Goal: Task Accomplishment & Management: Manage account settings

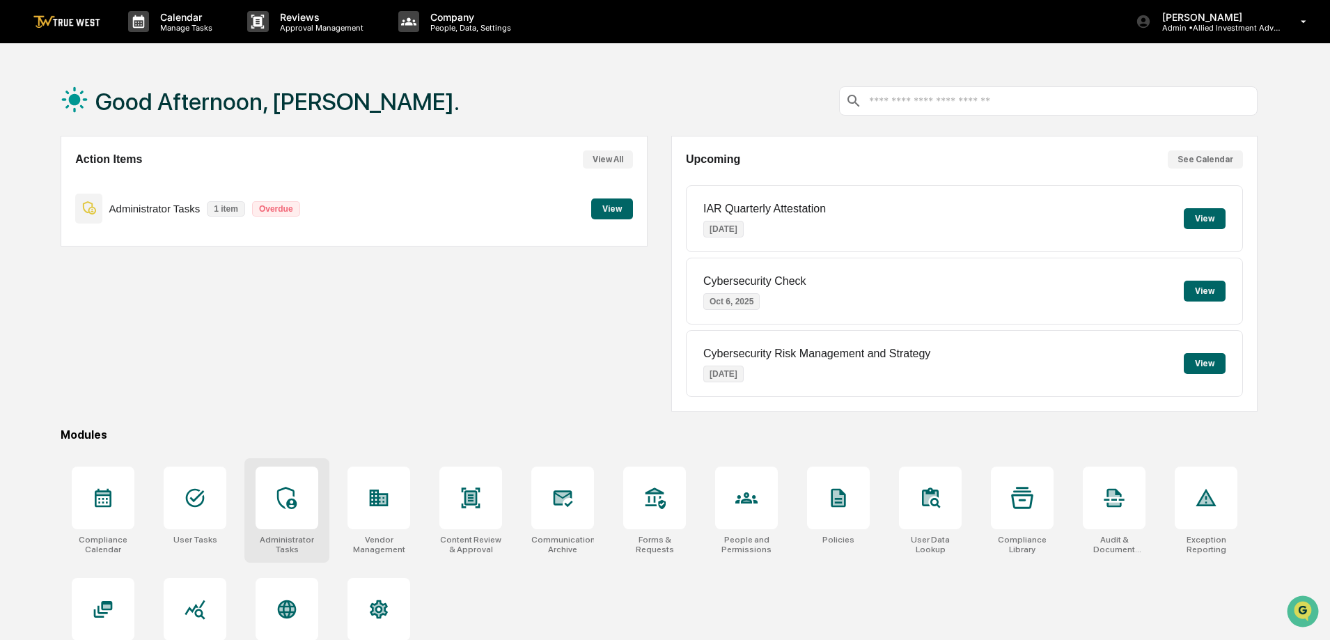
click at [281, 505] on icon at bounding box center [286, 498] width 19 height 22
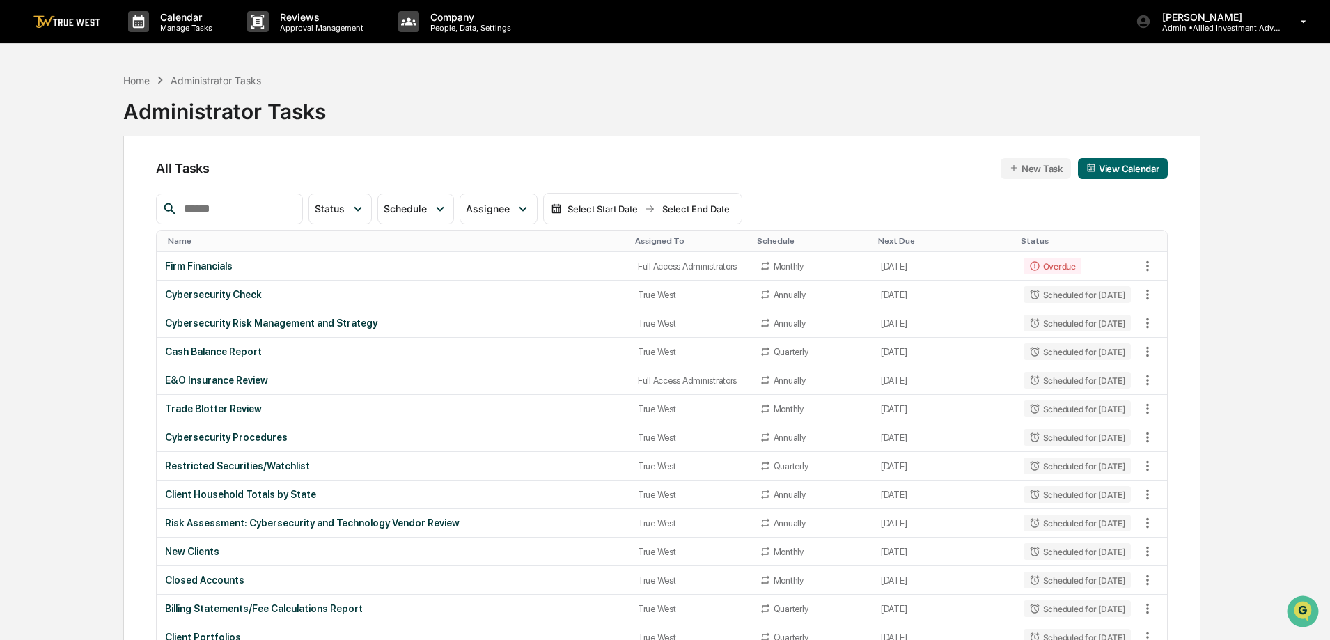
click at [92, 16] on img at bounding box center [66, 21] width 67 height 13
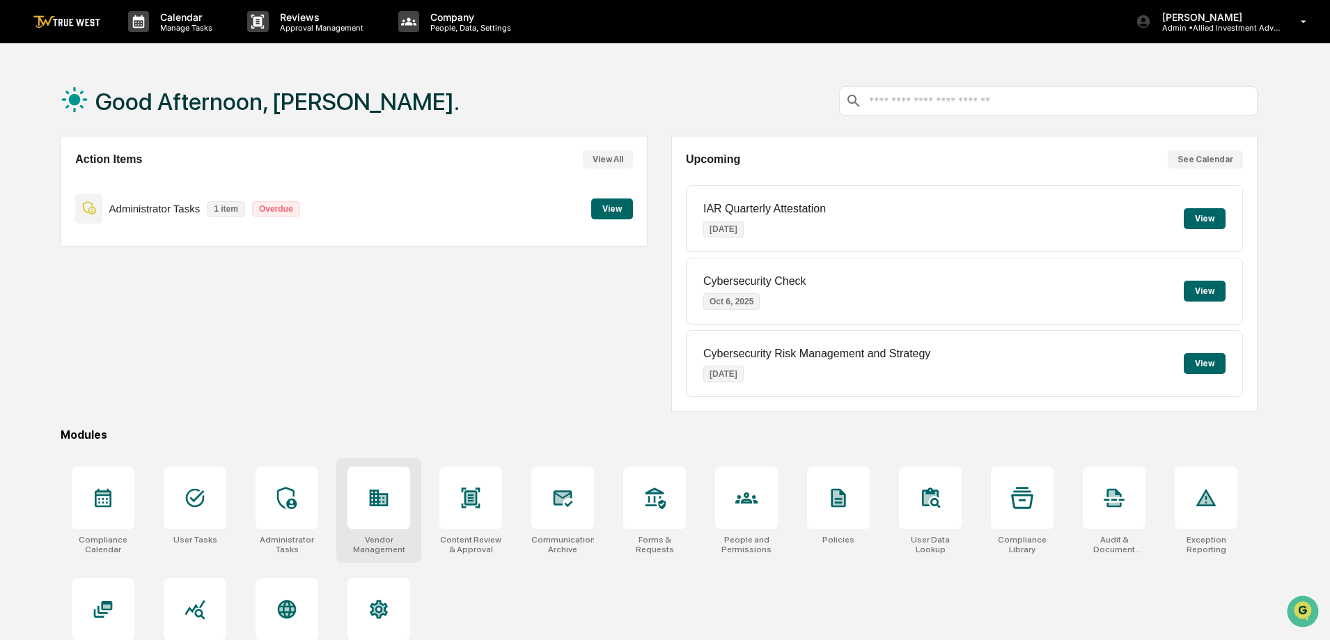
click at [371, 500] on icon at bounding box center [379, 497] width 19 height 17
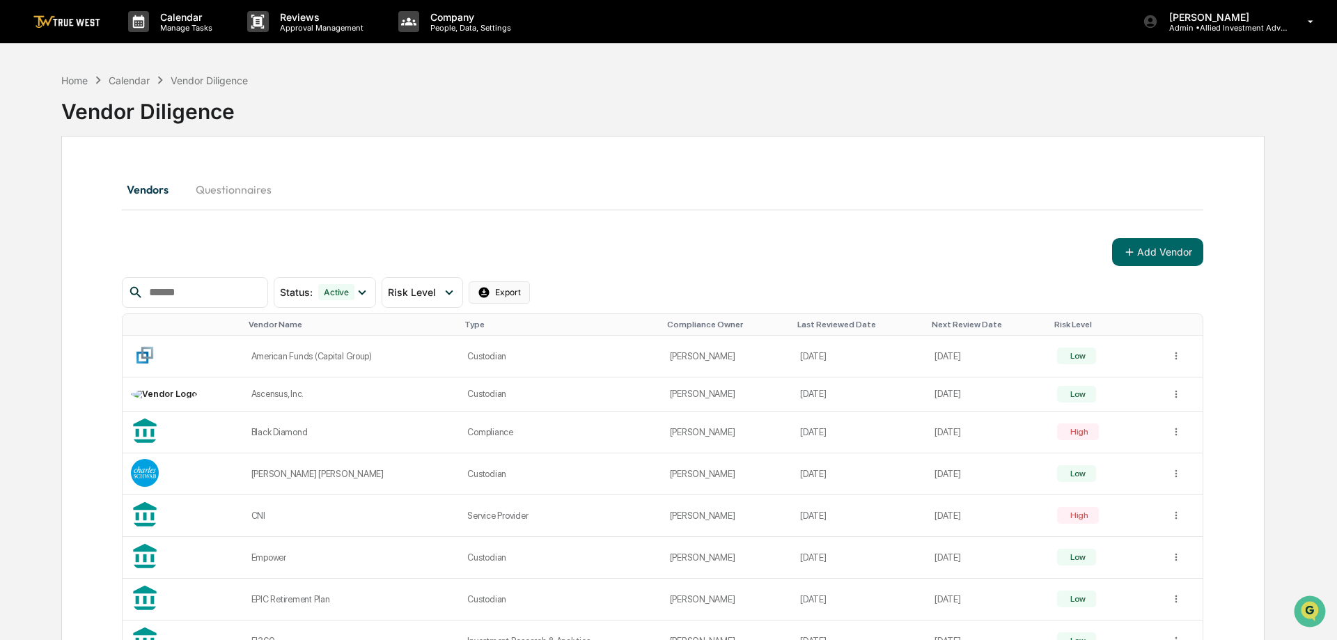
click at [516, 292] on html "Calendar Manage Tasks Reviews Approval Management Company People, Data, Setting…" at bounding box center [668, 320] width 1337 height 640
click at [514, 339] on div "Export with Details (Excel)" at bounding box center [523, 343] width 132 height 22
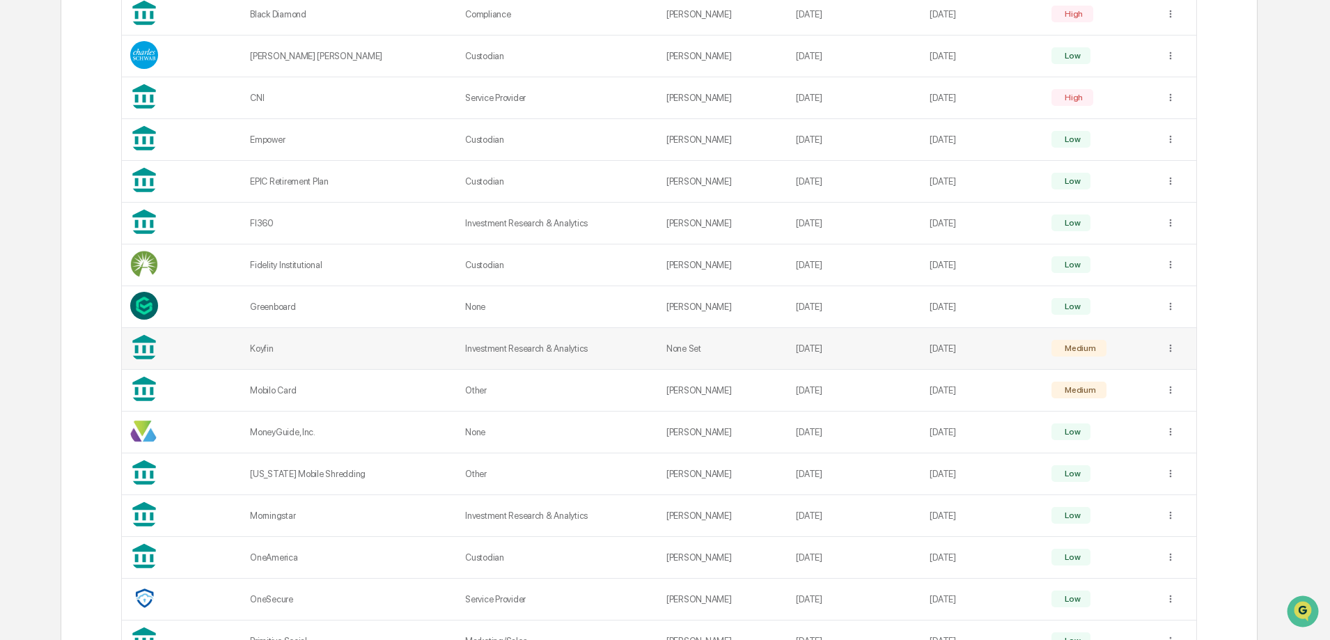
click at [305, 347] on div "Koyfin" at bounding box center [349, 348] width 198 height 10
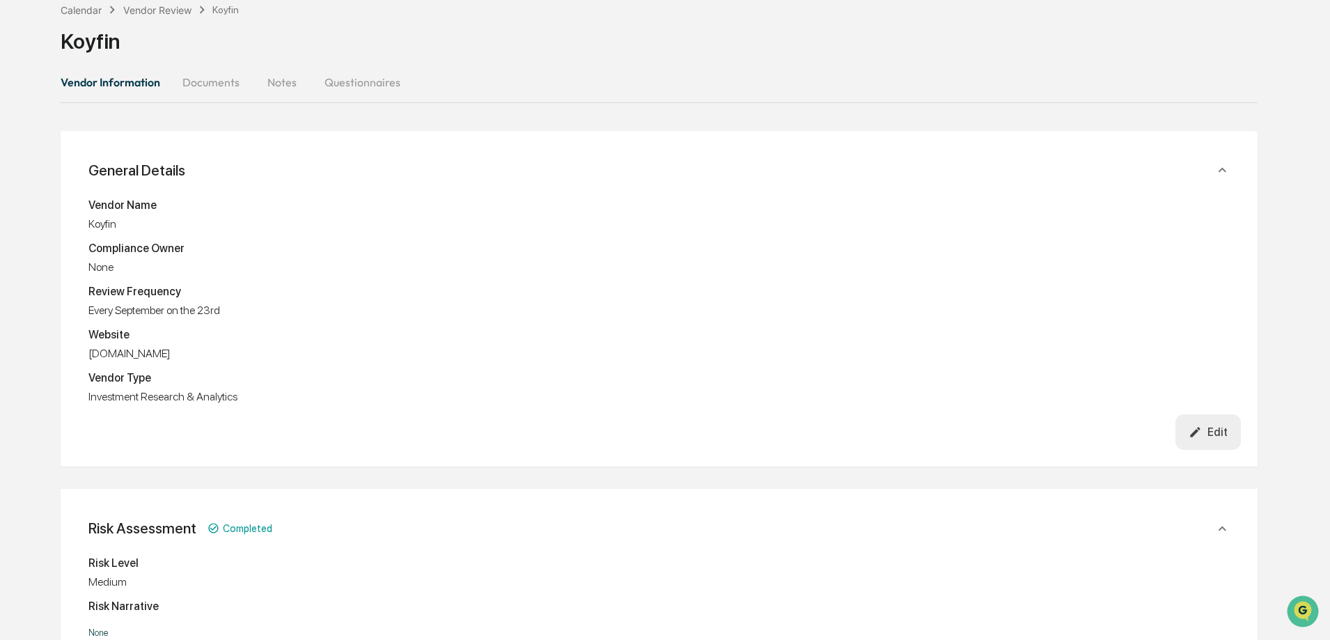
scroll to position [70, 0]
click at [1224, 426] on div "Edit" at bounding box center [1207, 432] width 39 height 13
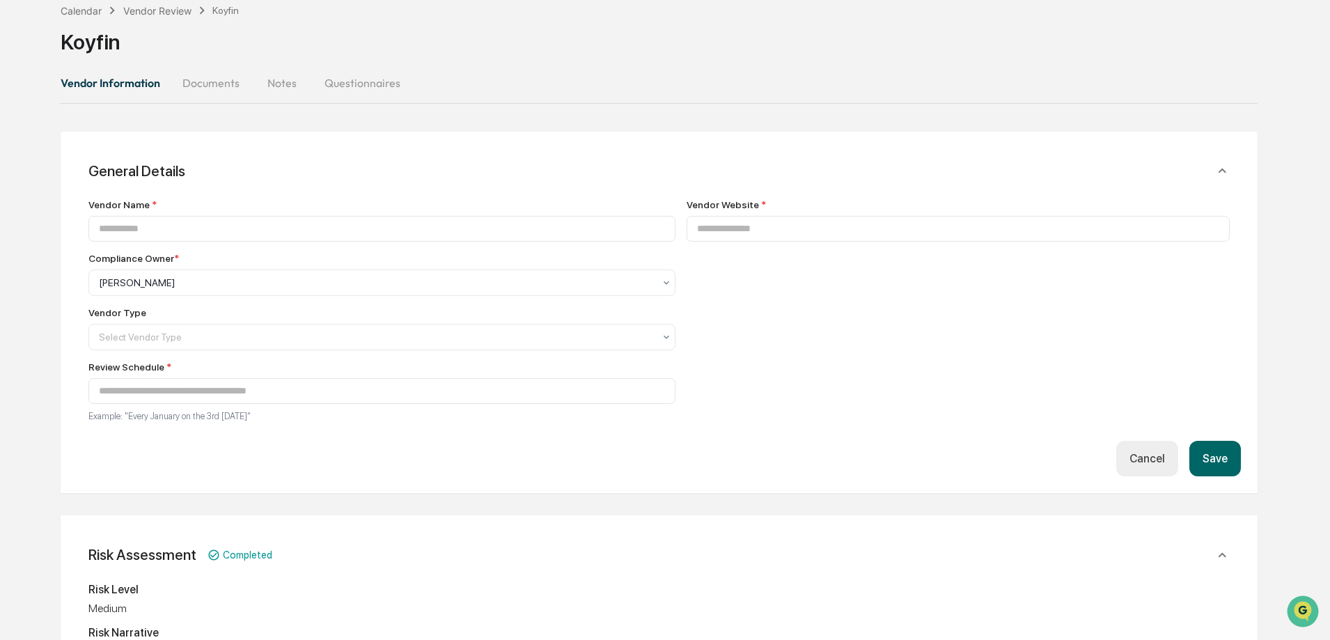
type input "******"
type input "**********"
click at [1211, 456] on button "Save" at bounding box center [1215, 459] width 52 height 36
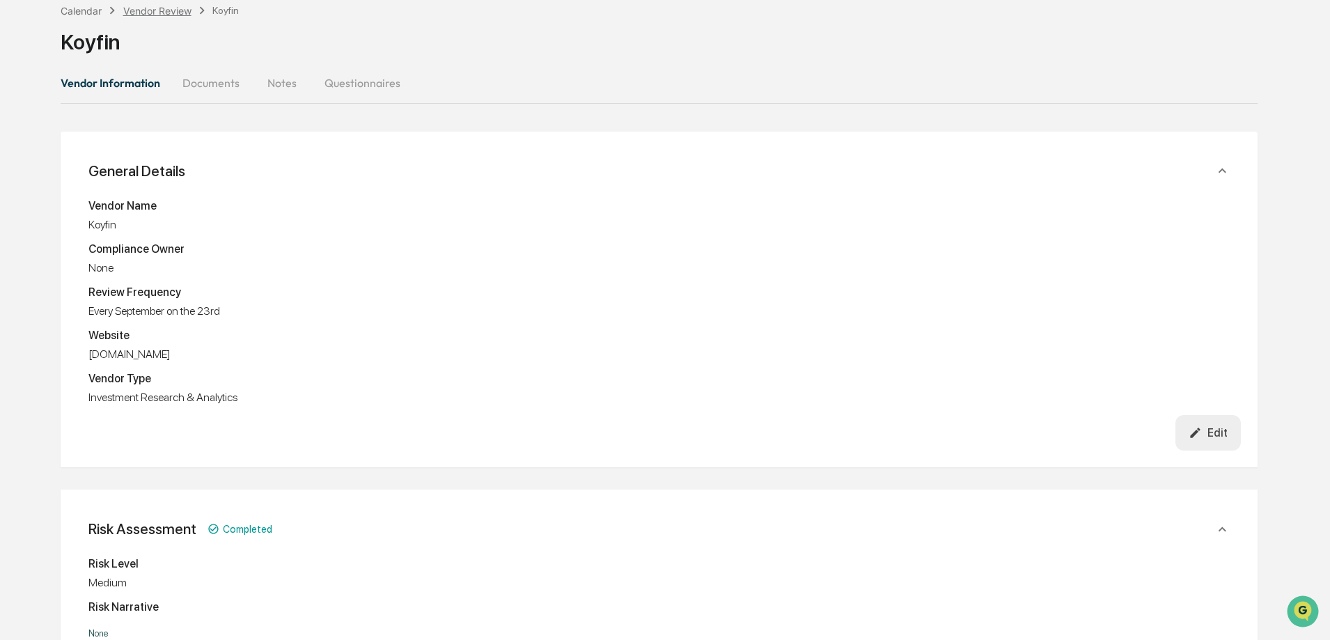
click at [154, 10] on div "Vendor Review" at bounding box center [157, 11] width 68 height 12
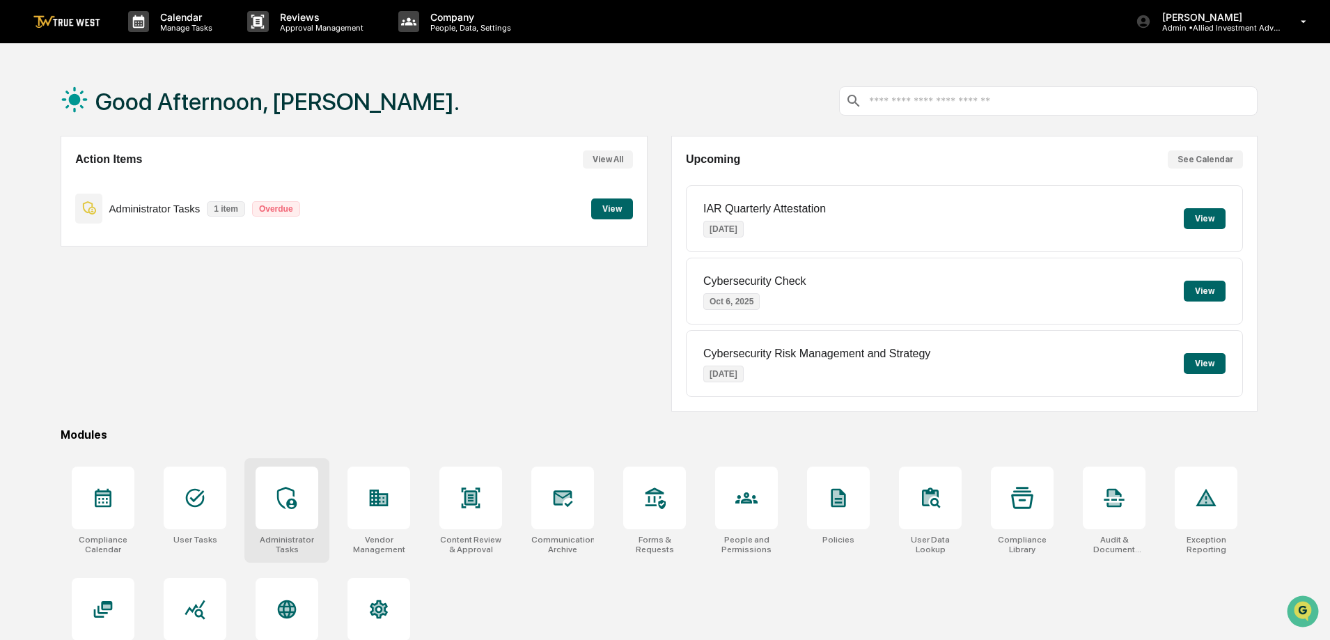
click at [284, 495] on icon at bounding box center [287, 498] width 22 height 22
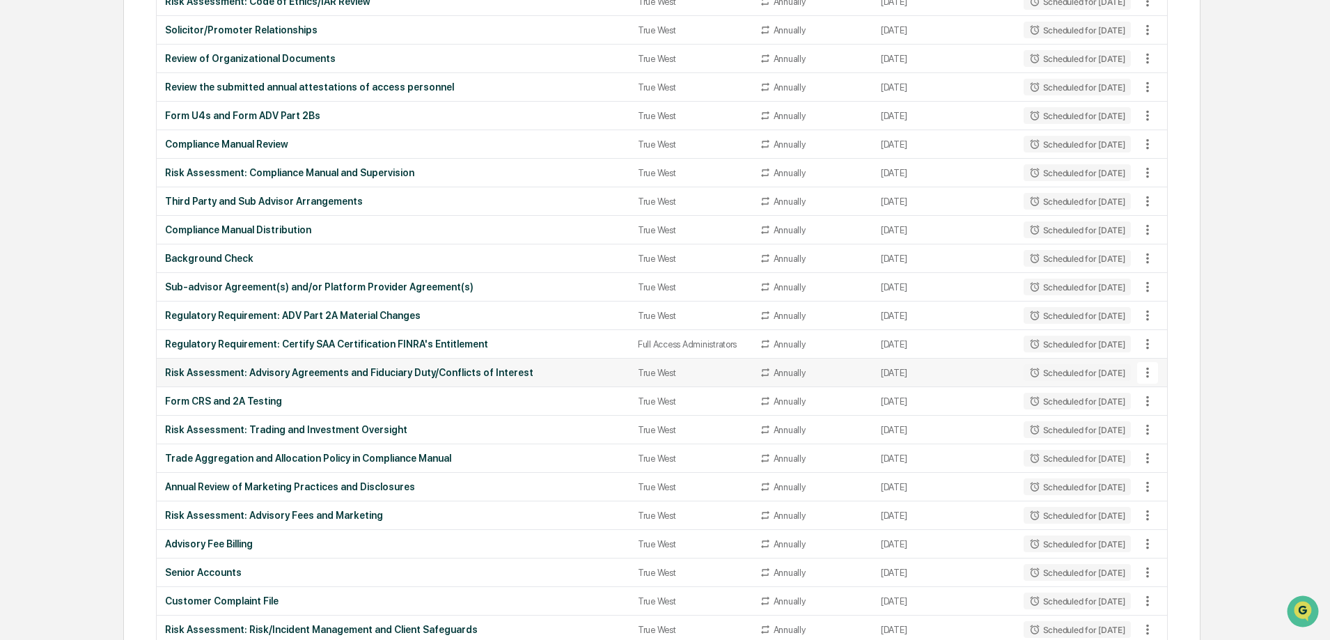
scroll to position [1731, 0]
